Goal: Transaction & Acquisition: Purchase product/service

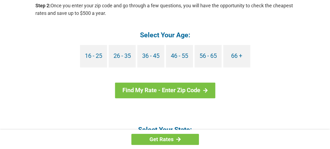
scroll to position [541, 0]
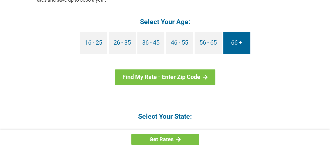
drag, startPoint x: 232, startPoint y: 44, endPoint x: 241, endPoint y: 39, distance: 9.8
click at [232, 43] on link "66 +" at bounding box center [236, 43] width 27 height 22
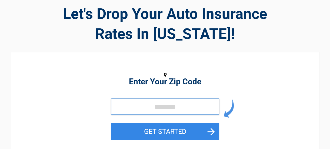
click at [181, 107] on input "tel" at bounding box center [165, 106] width 108 height 16
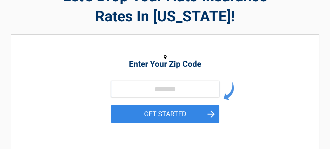
scroll to position [54, 0]
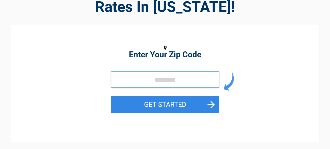
click at [175, 82] on input "tel" at bounding box center [165, 79] width 108 height 16
type input "*****"
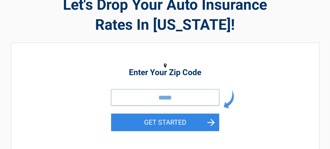
scroll to position [0, 0]
